Goal: Transaction & Acquisition: Purchase product/service

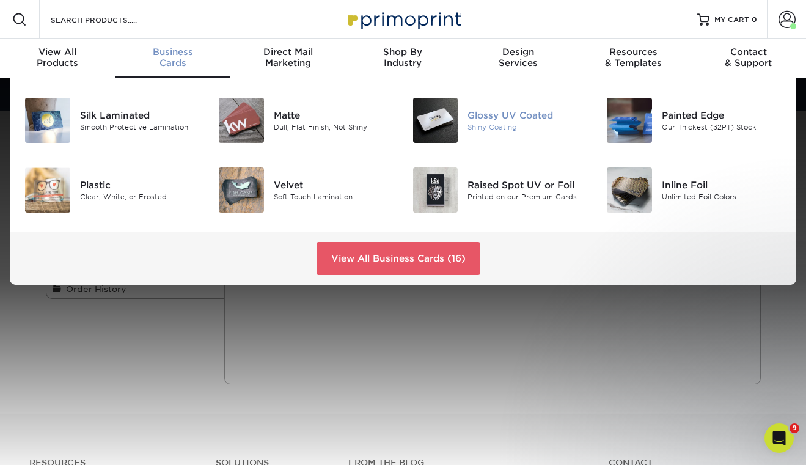
click at [428, 126] on img at bounding box center [435, 120] width 45 height 45
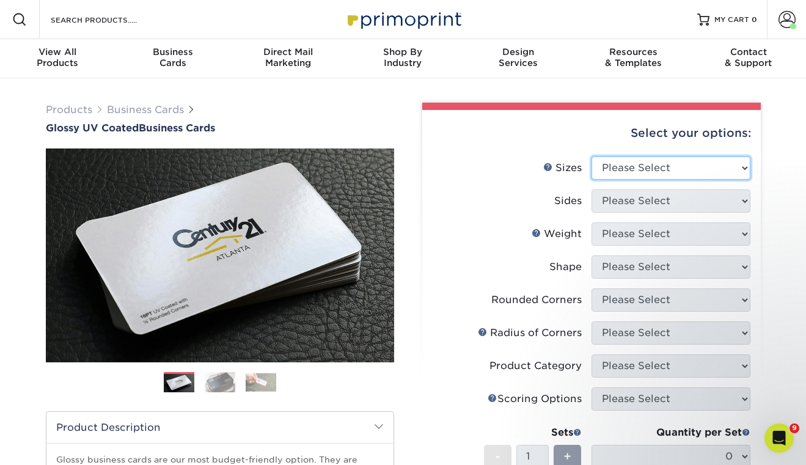
click at [657, 167] on select "Please Select 1.5" x 3.5" - Mini 1.75" x 3.5" - Mini 2" x 2" - Square 2" x 3" -…" at bounding box center [670, 167] width 159 height 23
select select "2.00x3.50"
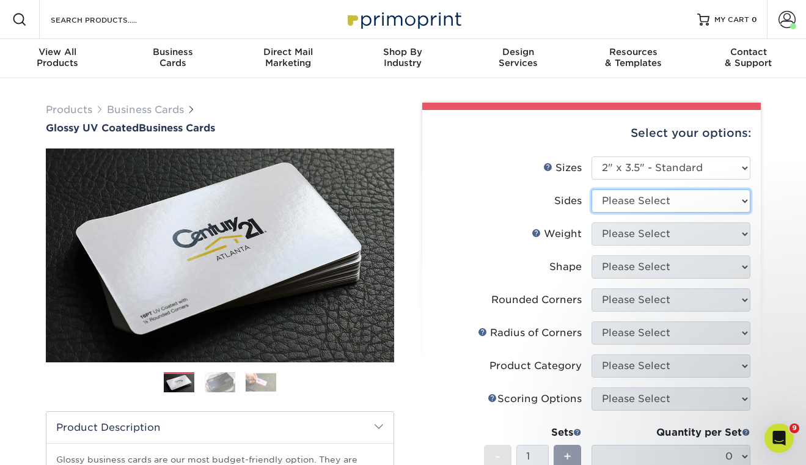
click at [653, 198] on select "Please Select Print Both Sides Print Front Only" at bounding box center [670, 200] width 159 height 23
click at [675, 208] on select "Please Select Print Both Sides Print Front Only" at bounding box center [670, 200] width 159 height 23
select select "13abbda7-1d64-4f25-8bb2-c179b224825d"
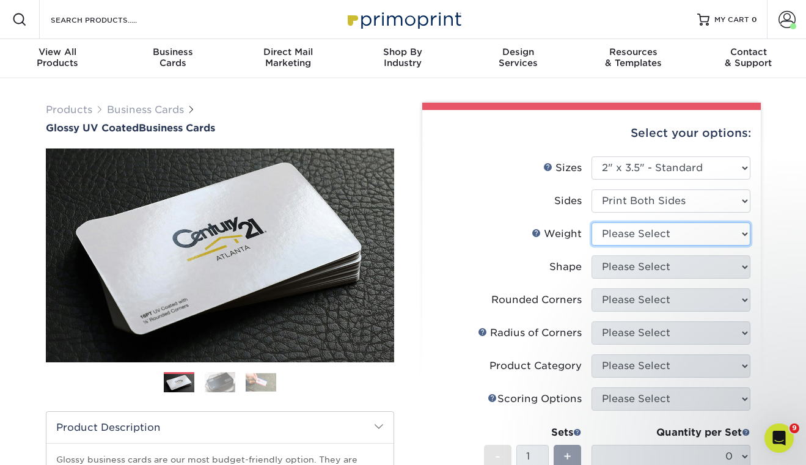
click at [671, 234] on select "Please Select 16PT 14PT" at bounding box center [670, 233] width 159 height 23
select select "16PT"
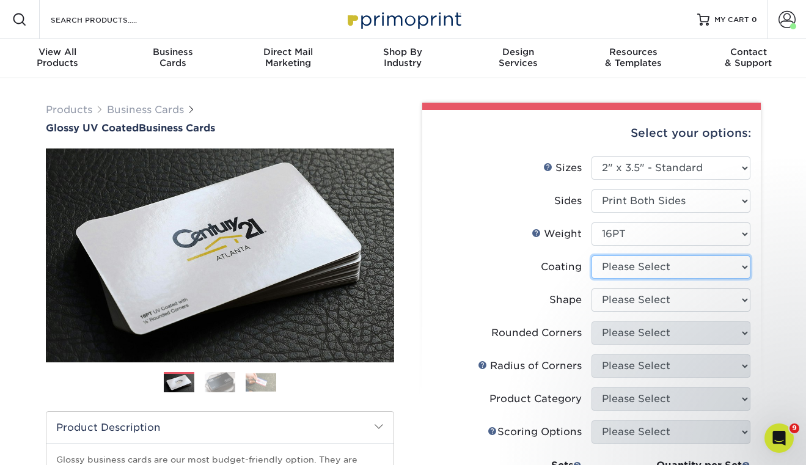
click at [657, 260] on select at bounding box center [670, 266] width 159 height 23
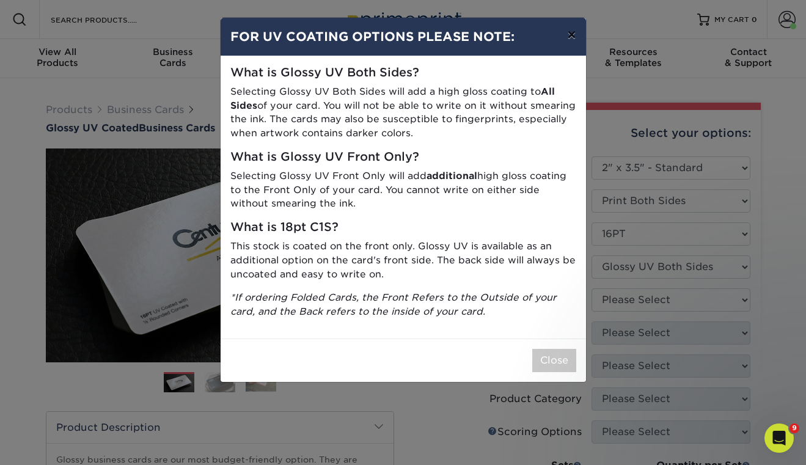
click at [570, 37] on button "×" at bounding box center [571, 35] width 28 height 34
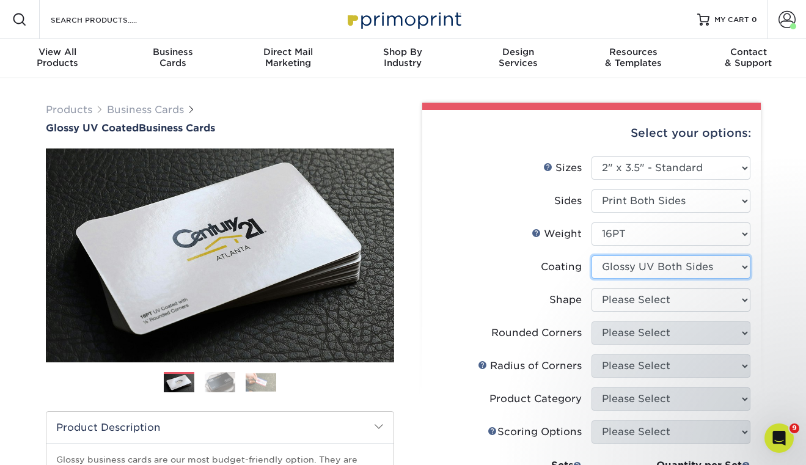
click at [707, 266] on select at bounding box center [670, 266] width 159 height 23
select select "1e8116af-acfc-44b1-83dc-8181aa338834"
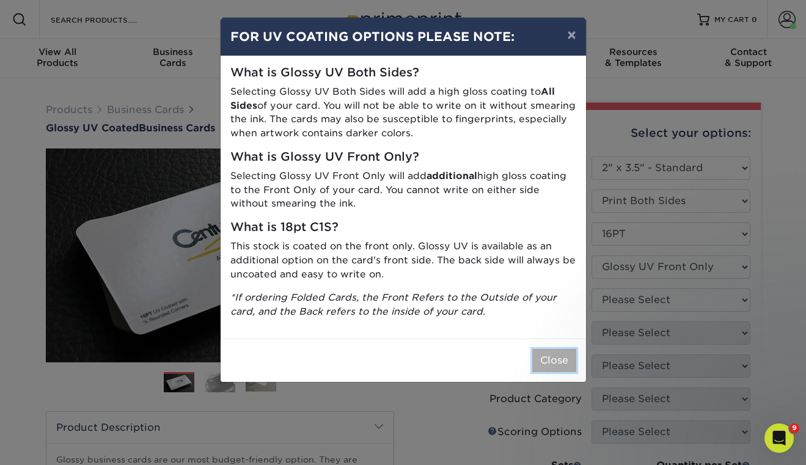
click at [550, 362] on button "Close" at bounding box center [554, 360] width 44 height 23
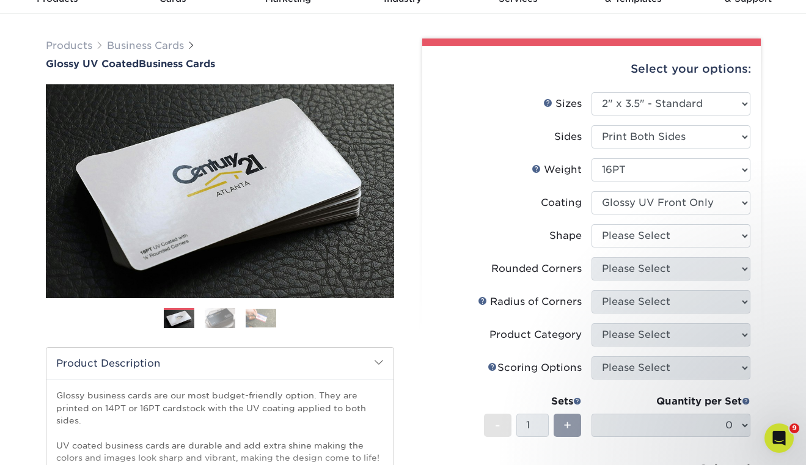
scroll to position [70, 0]
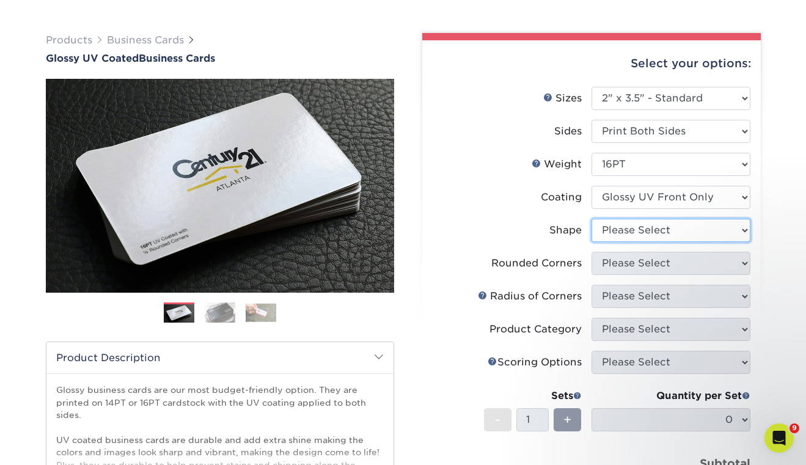
click at [626, 226] on select "Please Select Standard" at bounding box center [670, 230] width 159 height 23
select select "standard"
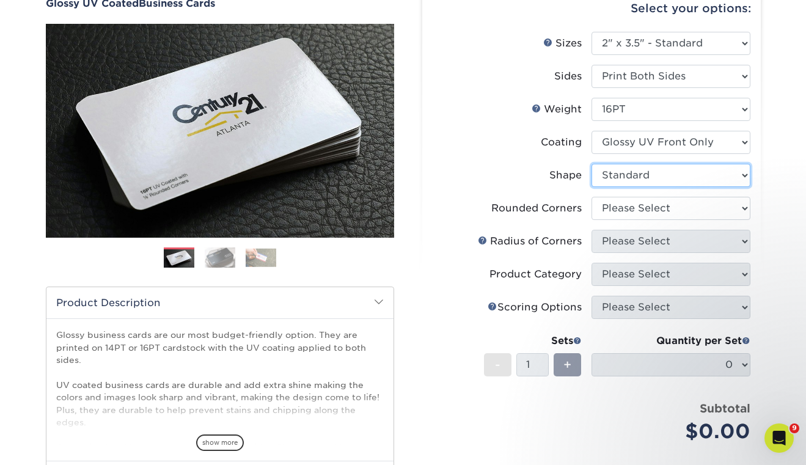
scroll to position [129, 0]
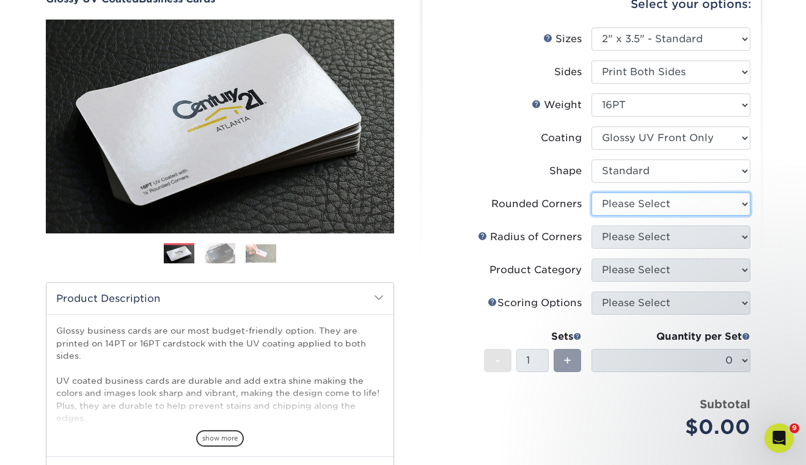
click at [667, 207] on select "Please Select Yes - Round 2 Corners Yes - Round 4 Corners No" at bounding box center [670, 203] width 159 height 23
select select "0"
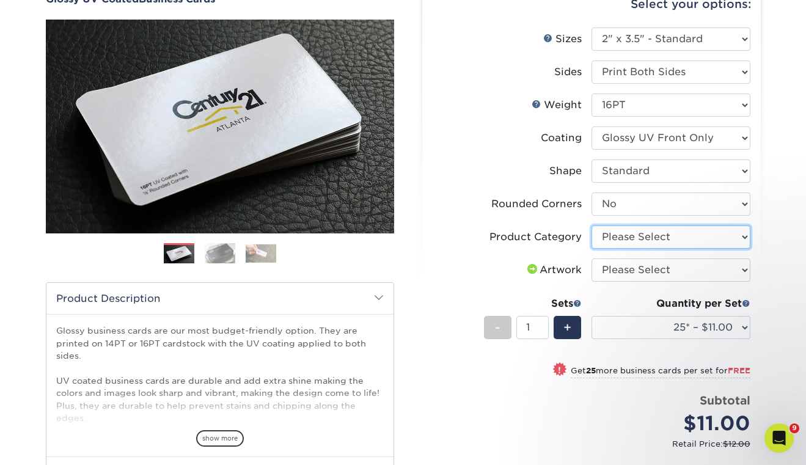
click at [647, 239] on select "Please Select Business Cards" at bounding box center [670, 236] width 159 height 23
select select "3b5148f1-0588-4f88-a218-97bcfdce65c1"
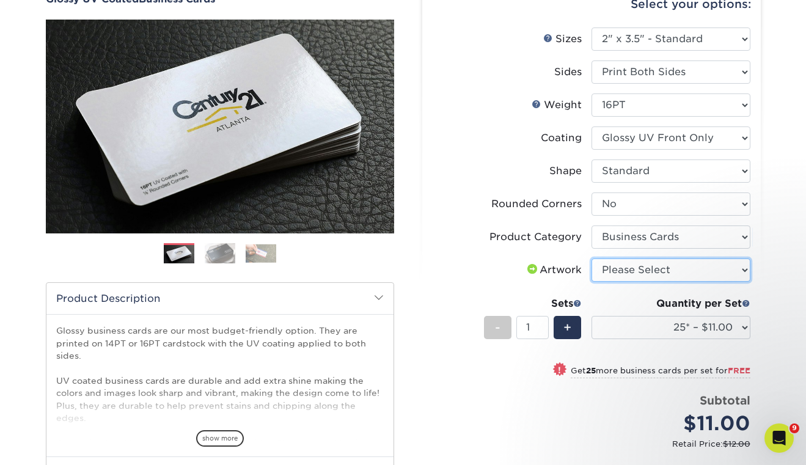
click at [639, 267] on select "Please Select I will upload files I need a design - $100" at bounding box center [670, 269] width 159 height 23
select select "upload"
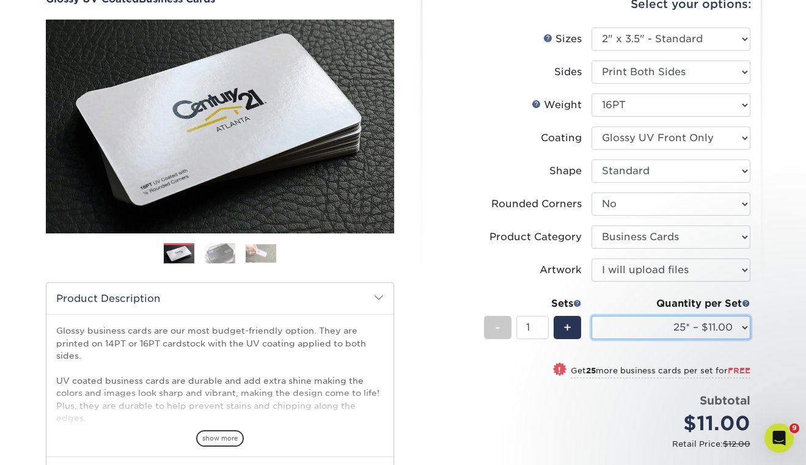
click at [658, 324] on select "25* – $11.00 50* – $11.00 100* – $11.00 250* – $20.00 500 – $39.00 1000 – $49.0…" at bounding box center [670, 327] width 159 height 23
click at [678, 330] on select "25* – $11.00 50* – $11.00 100* – $11.00 250* – $20.00 500 – $39.00 1000 – $49.0…" at bounding box center [670, 327] width 159 height 23
select select "500 – $39.00"
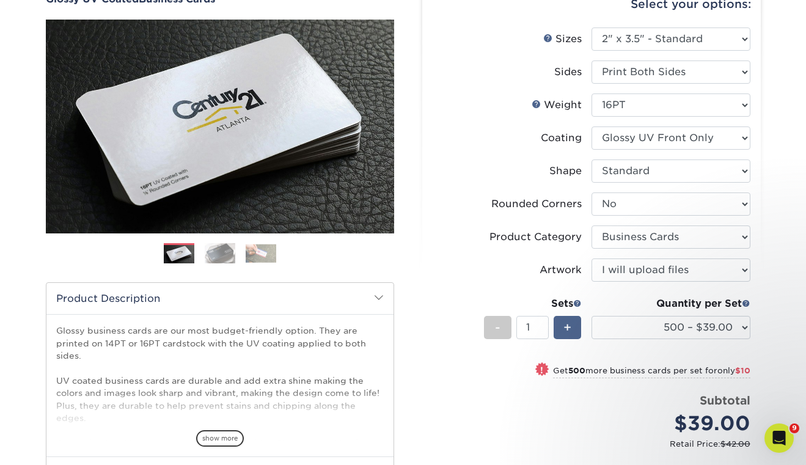
click at [559, 325] on div "+" at bounding box center [566, 327] width 27 height 23
click at [504, 326] on div "-" at bounding box center [497, 327] width 27 height 23
type input "1"
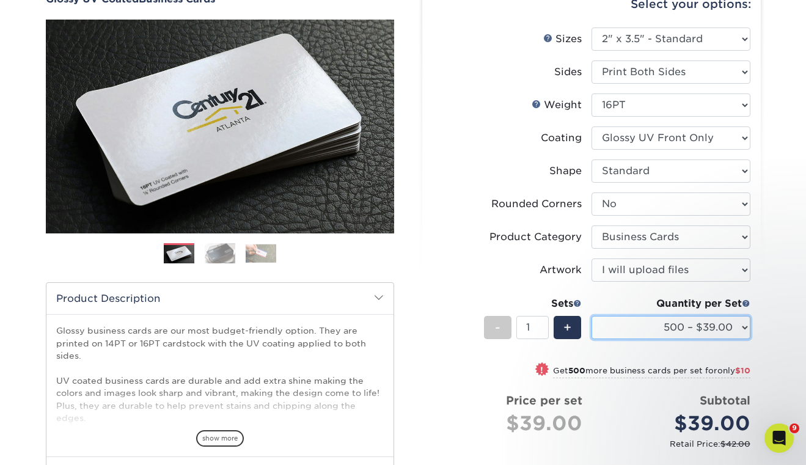
click at [697, 336] on select "25* – $11.00 50* – $11.00 100* – $11.00 250* – $20.00 500 – $39.00 1000 – $49.0…" at bounding box center [670, 327] width 159 height 23
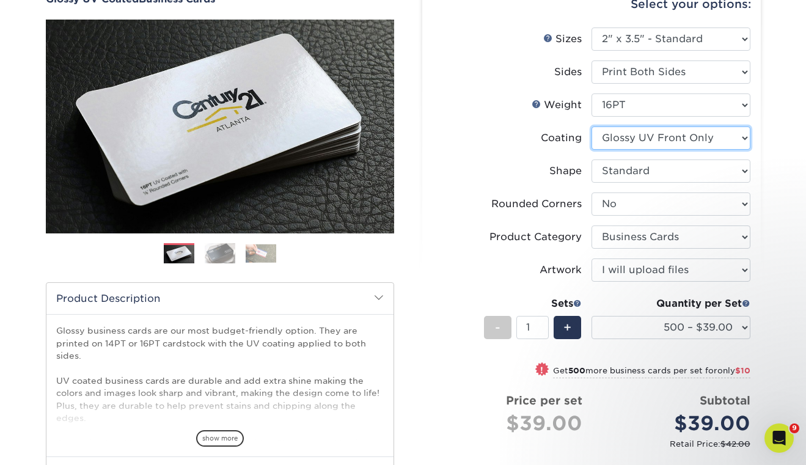
click at [684, 133] on select at bounding box center [670, 137] width 159 height 23
select select "ae367451-b2b8-45df-a344-0f05b6a12993"
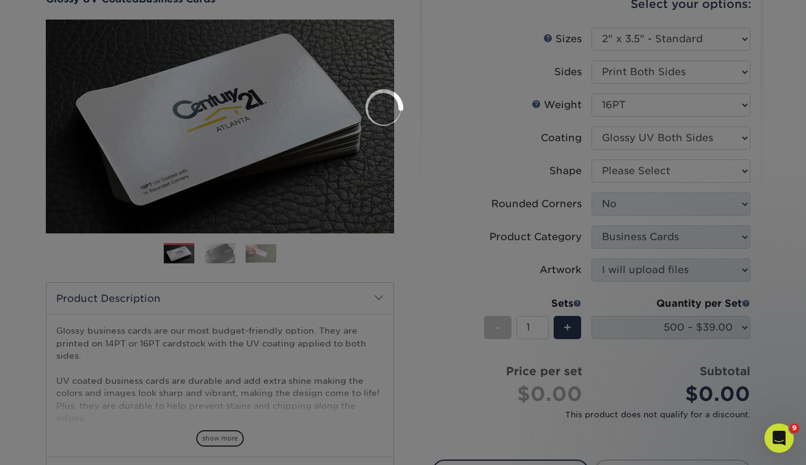
select select "-1"
select select
select select "-1"
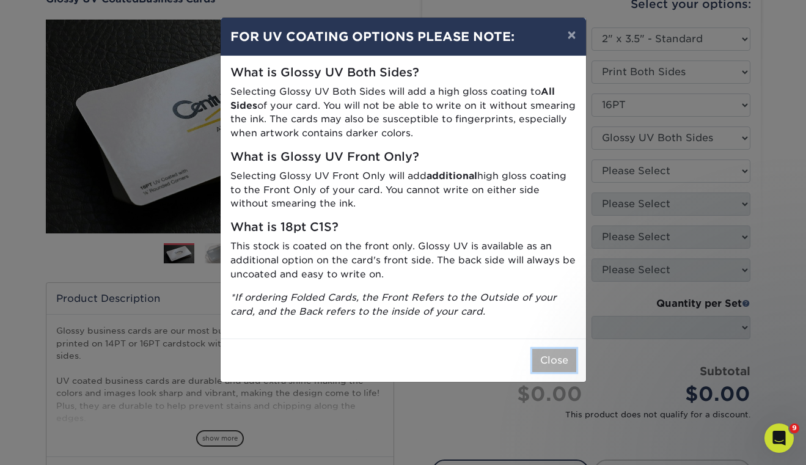
click at [556, 354] on button "Close" at bounding box center [554, 360] width 44 height 23
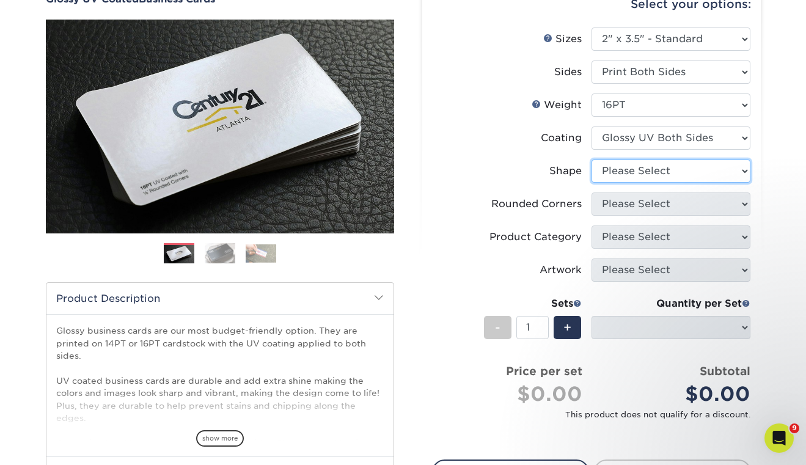
click at [689, 175] on select "Please Select Standard Oval" at bounding box center [670, 170] width 159 height 23
select select "standard"
select select
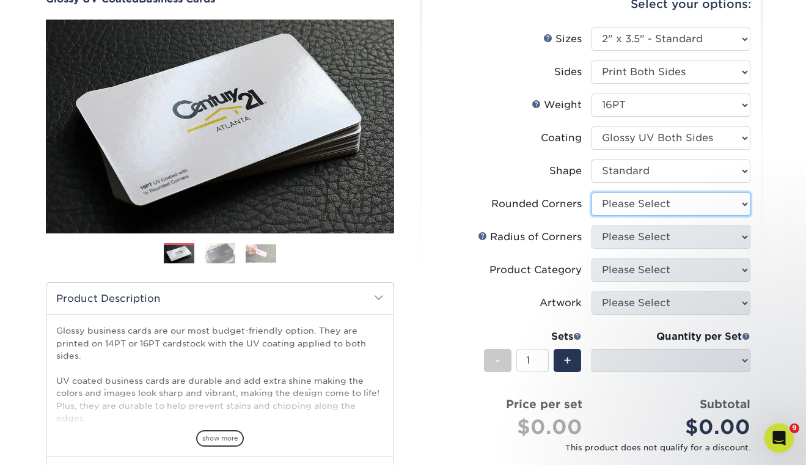
click at [680, 200] on select "Please Select Yes - Round 2 Corners Yes - Round 4 Corners No" at bounding box center [670, 203] width 159 height 23
select select "0"
select select "-1"
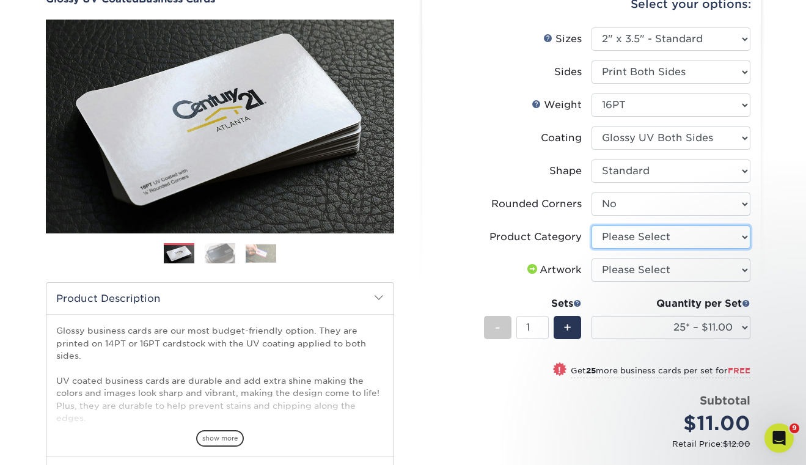
click at [664, 240] on select "Please Select Business Cards" at bounding box center [670, 236] width 159 height 23
select select "3b5148f1-0588-4f88-a218-97bcfdce65c1"
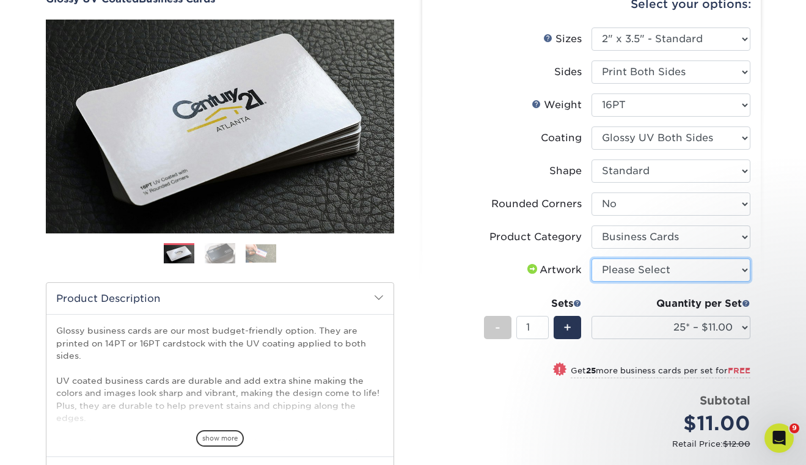
click at [658, 267] on select "Please Select I will upload files I need a design - $100" at bounding box center [670, 269] width 159 height 23
select select "upload"
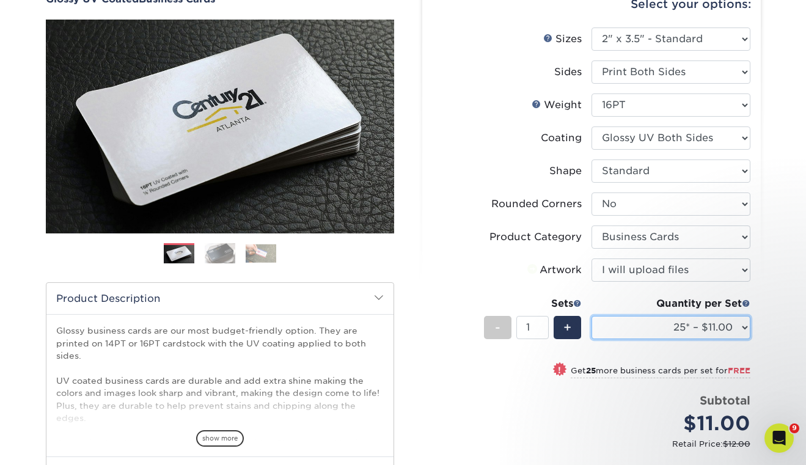
click at [667, 322] on select "25* – $11.00 50* – $11.00 100* – $11.00 250* – $20.00 500 – $39.00 1000 – $49.0…" at bounding box center [670, 327] width 159 height 23
click at [725, 331] on select "25* – $11.00 50* – $11.00 100* – $11.00 250* – $20.00 500 – $39.00 1000 – $49.0…" at bounding box center [670, 327] width 159 height 23
click at [675, 327] on select "25* – $11.00 50* – $11.00 100* – $11.00 250* – $20.00 500 – $39.00 1000 – $49.0…" at bounding box center [670, 327] width 159 height 23
select select "500 – $39.00"
